Goal: Information Seeking & Learning: Check status

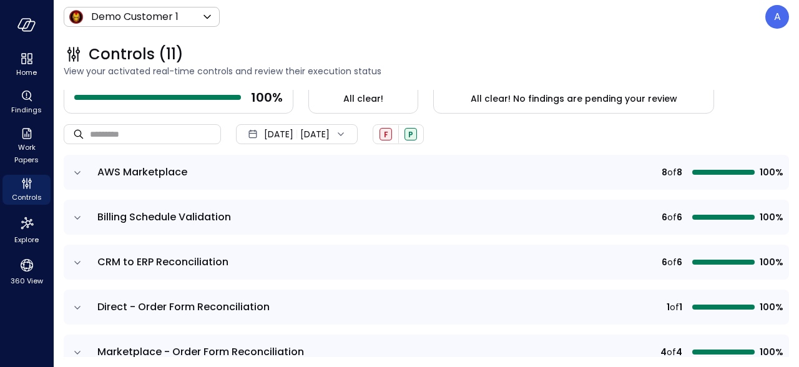
scroll to position [101, 0]
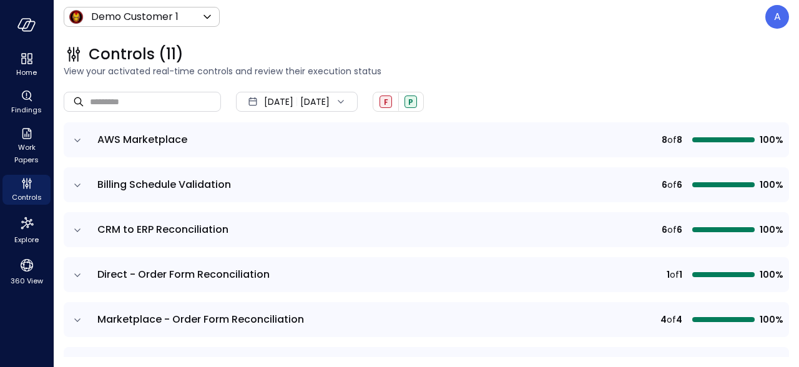
click at [78, 141] on icon "expand row" at bounding box center [77, 140] width 12 height 12
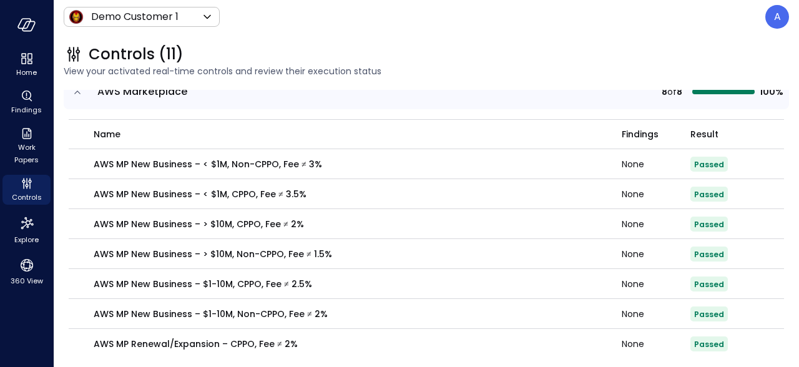
scroll to position [0, 0]
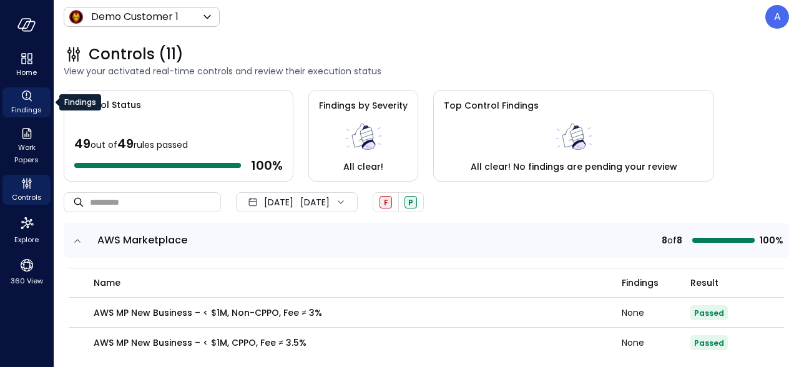
click at [35, 102] on div "Findings" at bounding box center [26, 102] width 48 height 30
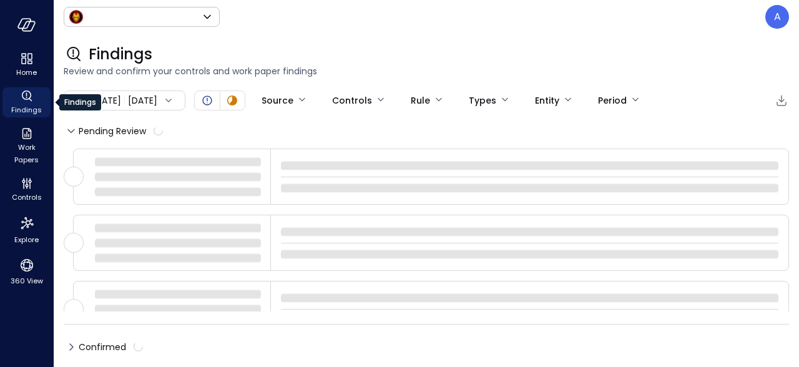
type input "*****"
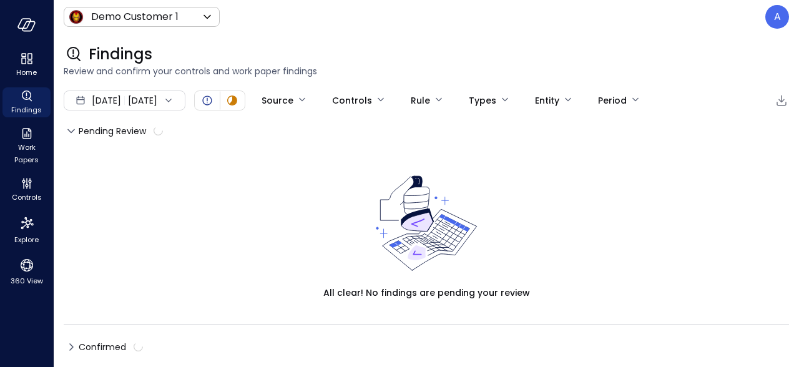
click at [185, 95] on div "Aug 31, 2025 Sep 15, 2025" at bounding box center [125, 101] width 122 height 20
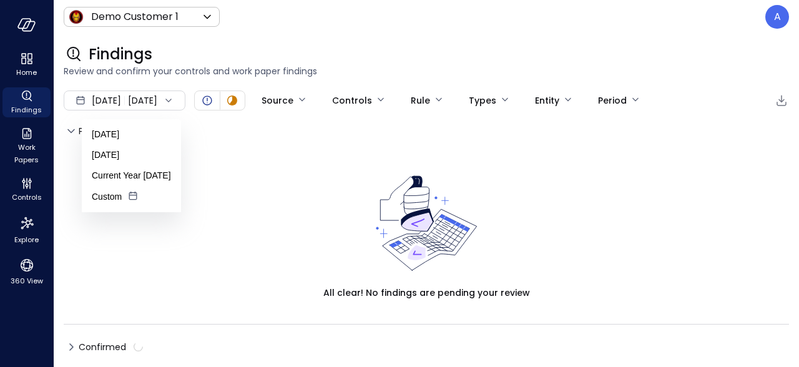
click at [185, 97] on div "Aug 31, 2025 Sep 15, 2025" at bounding box center [125, 101] width 122 height 20
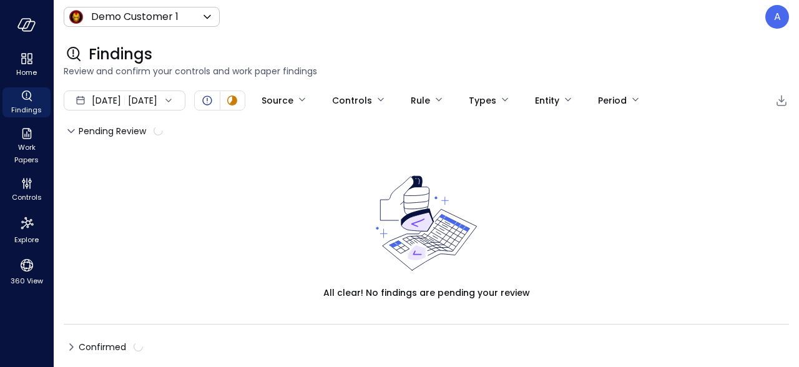
click at [185, 97] on div "Aug 31, 2025 Sep 15, 2025" at bounding box center [125, 101] width 122 height 20
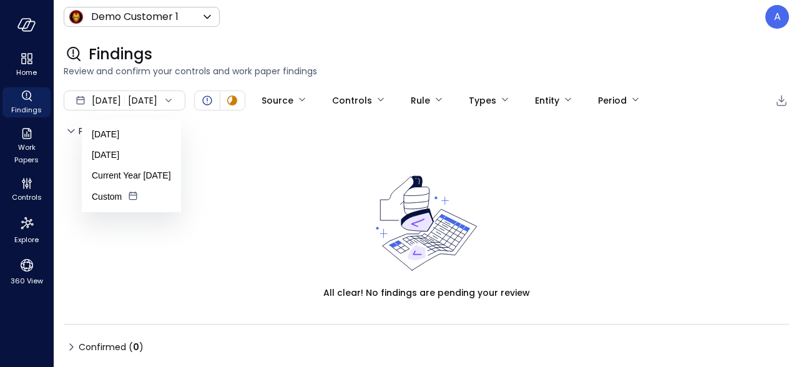
click at [138, 170] on li "Current Year 2025" at bounding box center [131, 176] width 99 height 21
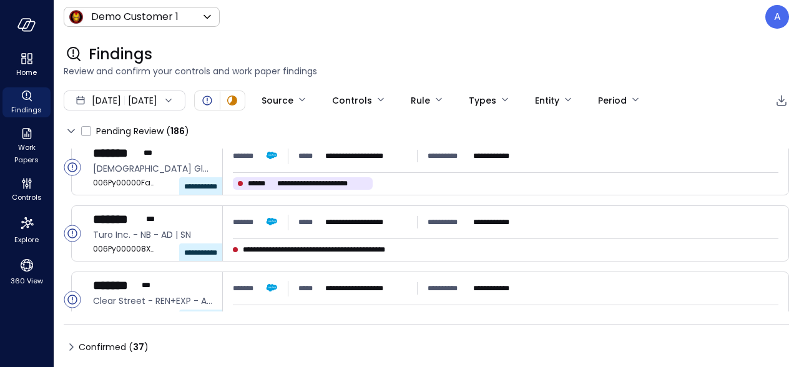
scroll to position [559, 0]
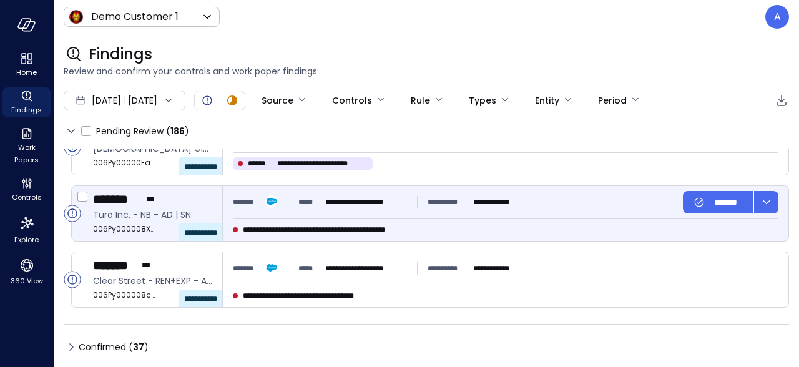
click at [405, 229] on span "**********" at bounding box center [337, 230] width 189 height 12
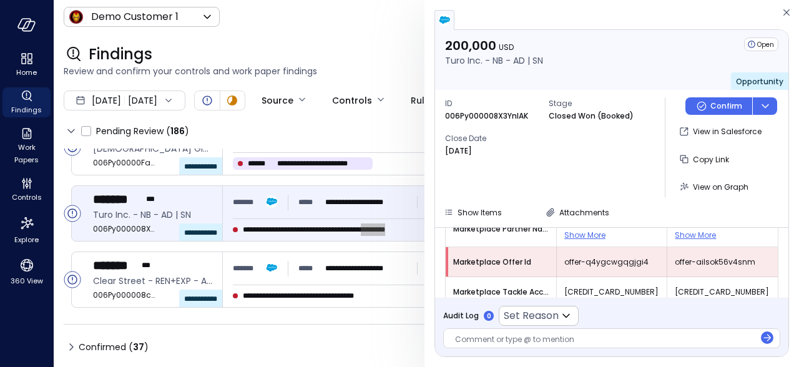
scroll to position [234, 0]
click at [787, 13] on icon "button" at bounding box center [787, 12] width 12 height 15
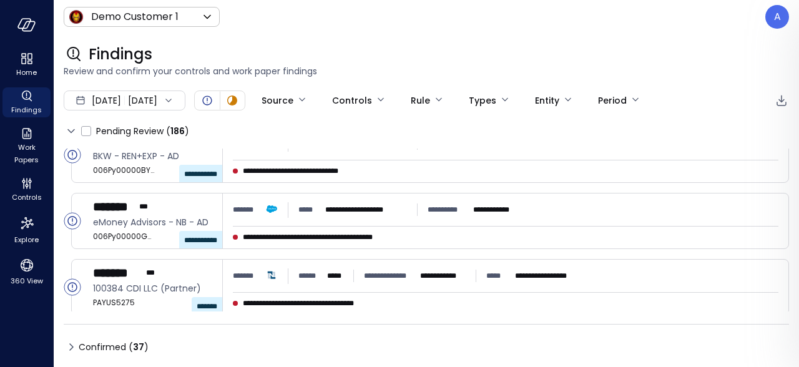
scroll to position [1256, 0]
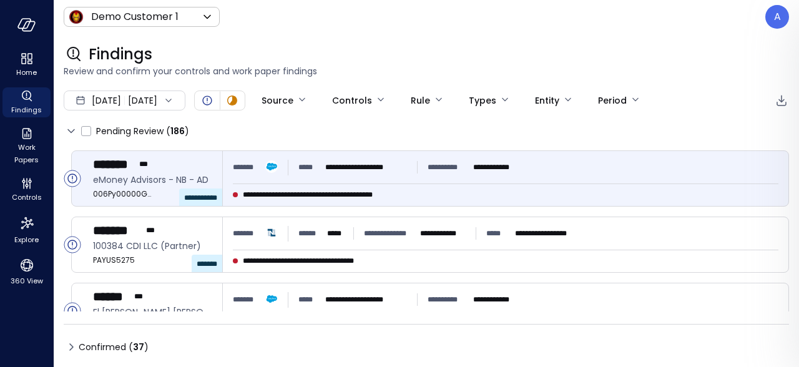
click at [363, 197] on span "**********" at bounding box center [330, 195] width 175 height 12
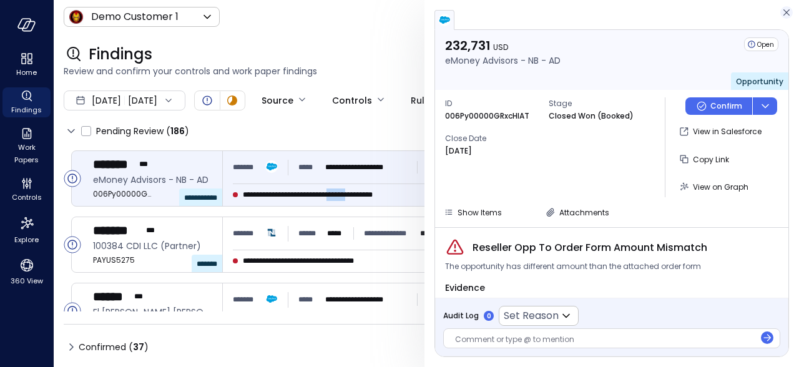
click at [790, 11] on icon "button" at bounding box center [787, 12] width 12 height 15
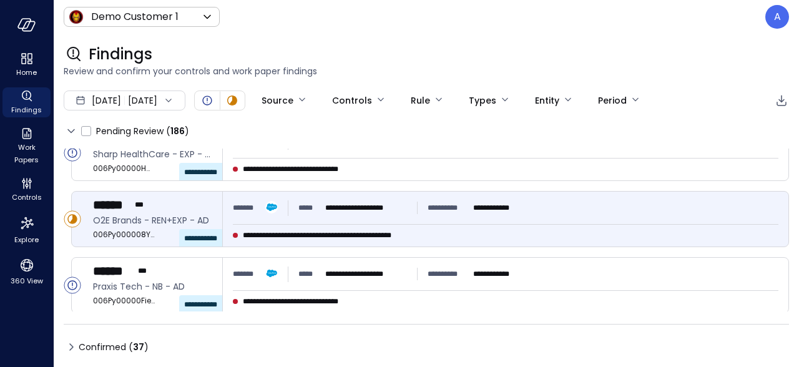
scroll to position [1479, 0]
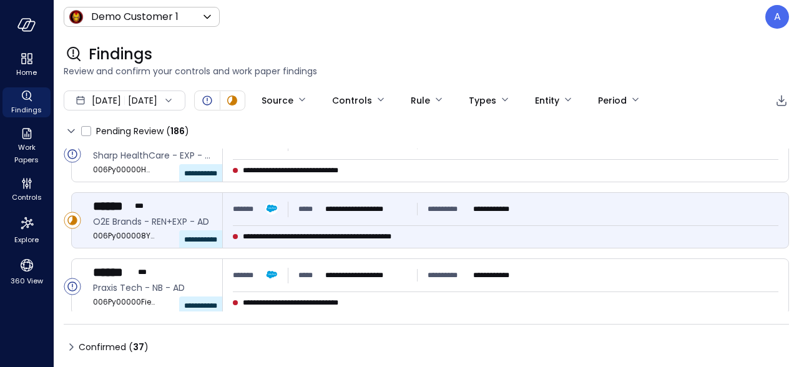
click at [271, 243] on div "**********" at bounding box center [506, 220] width 566 height 55
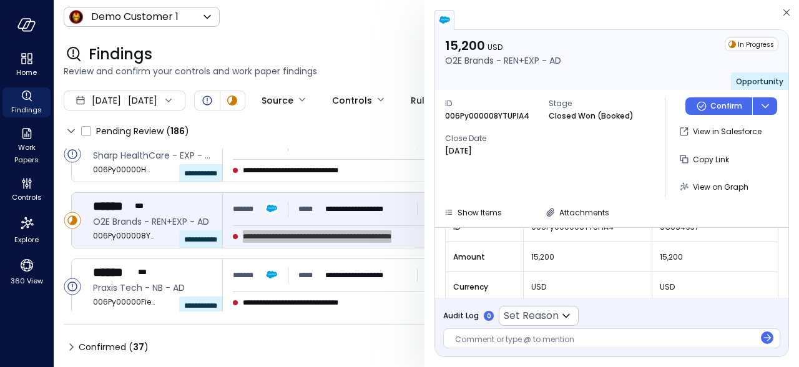
scroll to position [159, 0]
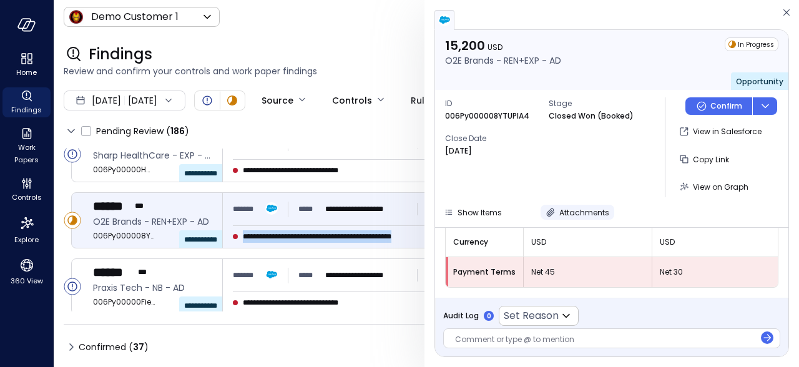
click at [564, 212] on span "Attachments" at bounding box center [585, 212] width 50 height 11
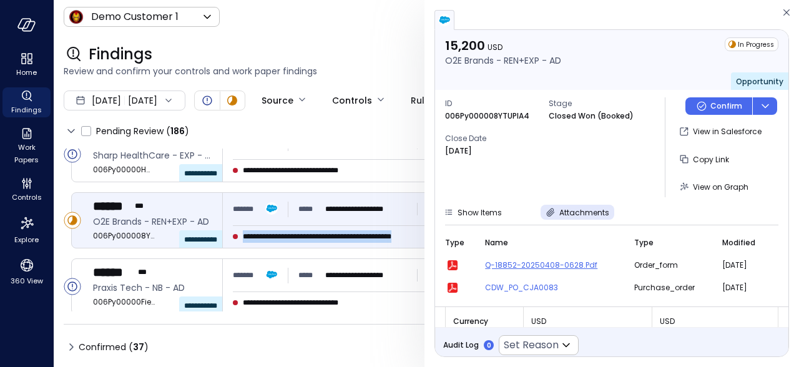
click at [545, 266] on span "Q-18852-20250408-0628.pdf" at bounding box center [552, 265] width 134 height 12
click at [708, 135] on p "View in Salesforce" at bounding box center [727, 132] width 69 height 12
